Goal: Transaction & Acquisition: Obtain resource

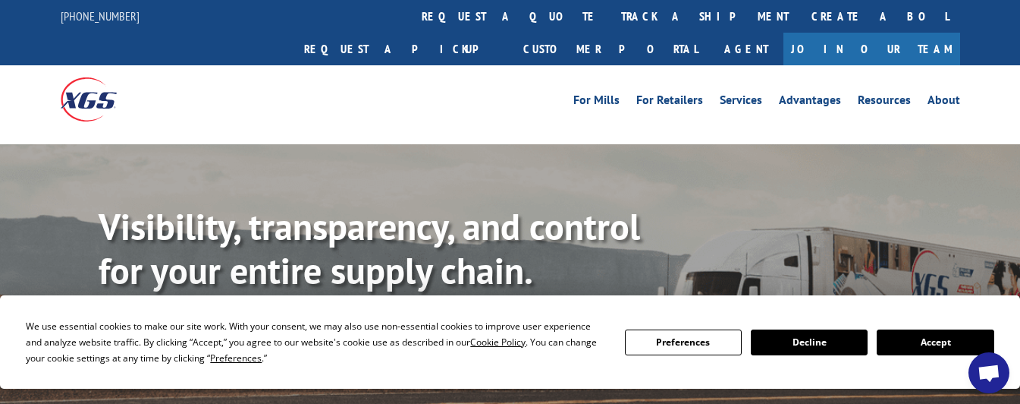
drag, startPoint x: 0, startPoint y: 0, endPoint x: 922, endPoint y: 341, distance: 983.5
click at [922, 341] on button "Accept" at bounding box center [935, 342] width 117 height 26
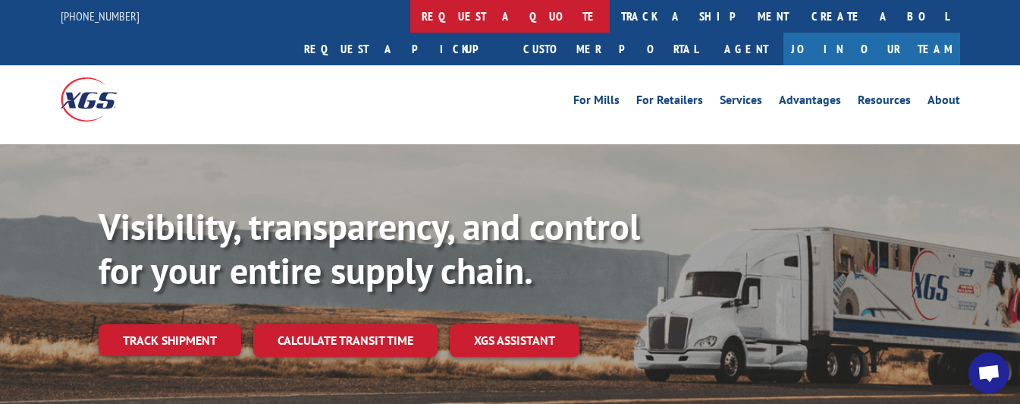
click at [410, 19] on link "request a quote" at bounding box center [509, 16] width 199 height 33
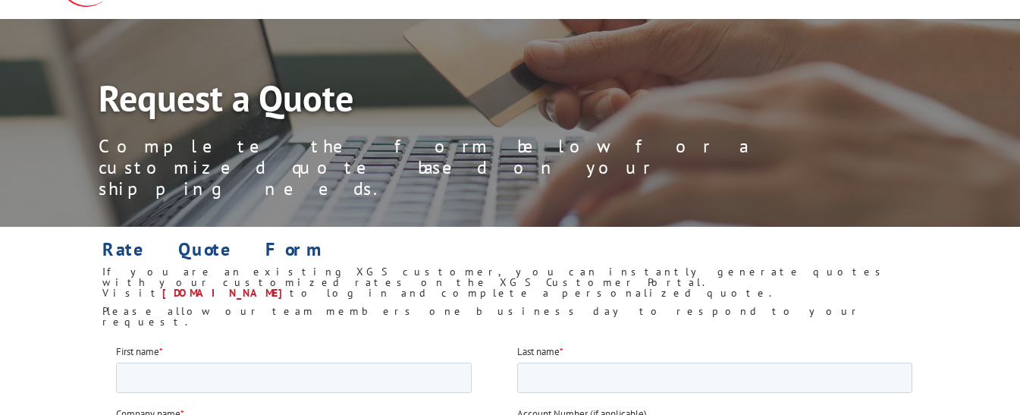
scroll to position [152, 0]
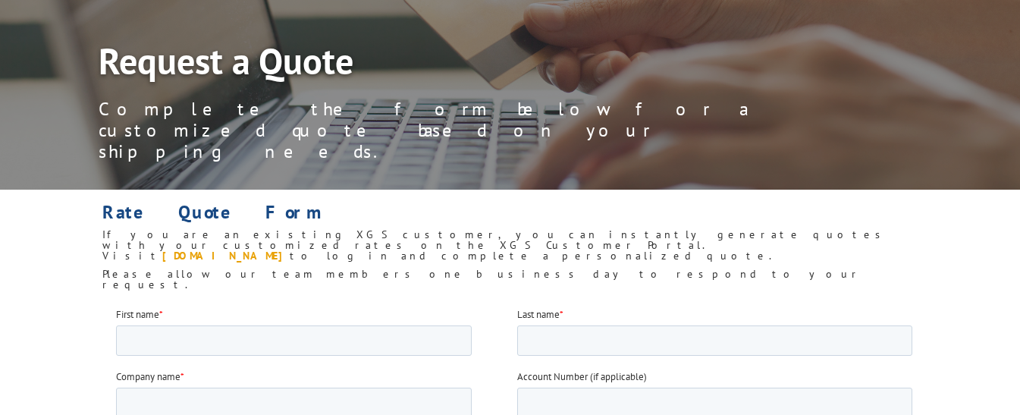
click at [290, 249] on link "[DOMAIN_NAME]" at bounding box center [225, 256] width 127 height 14
